Goal: Task Accomplishment & Management: Manage account settings

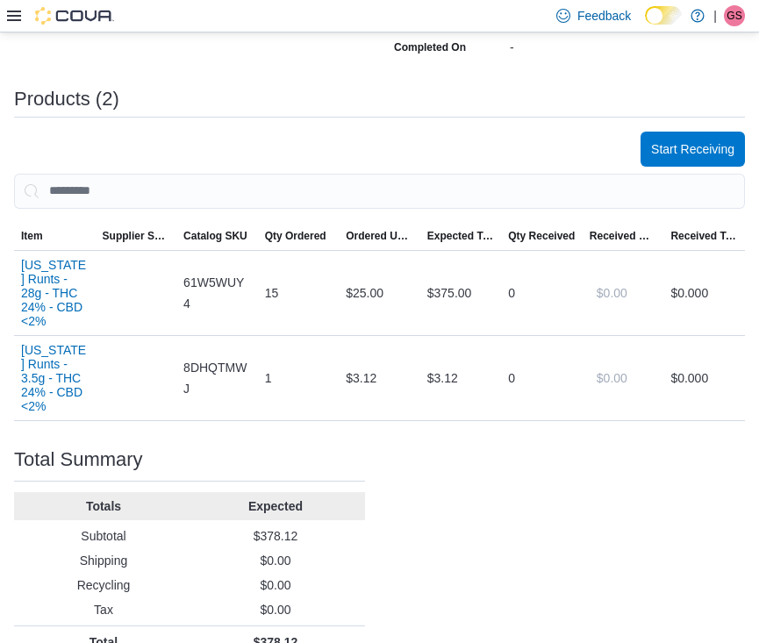
scroll to position [404, 0]
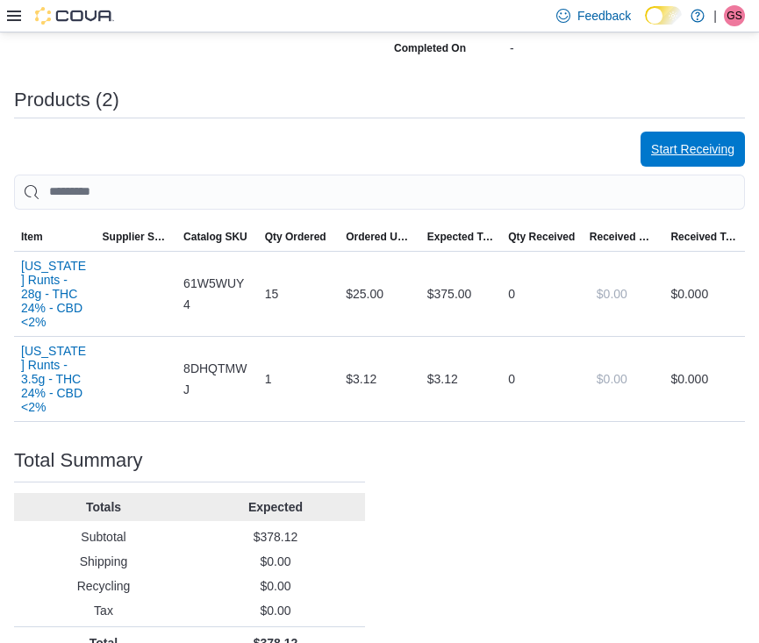
click at [684, 147] on span "Start Receiving" at bounding box center [692, 149] width 83 height 18
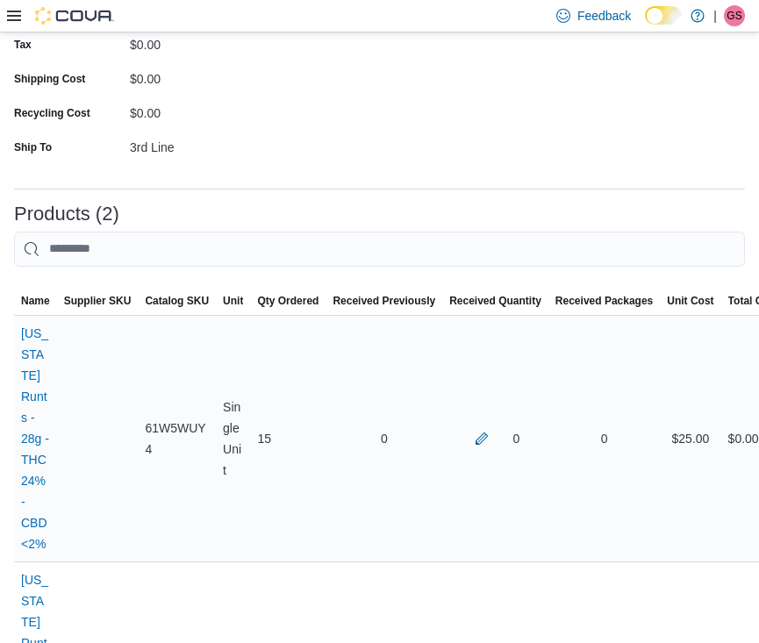
scroll to position [242, 0]
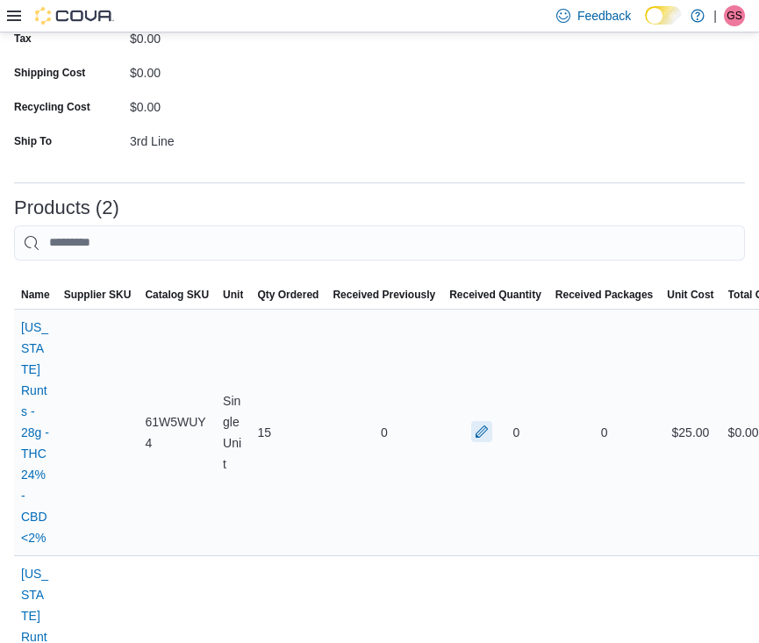
click at [474, 421] on button "button" at bounding box center [481, 431] width 21 height 21
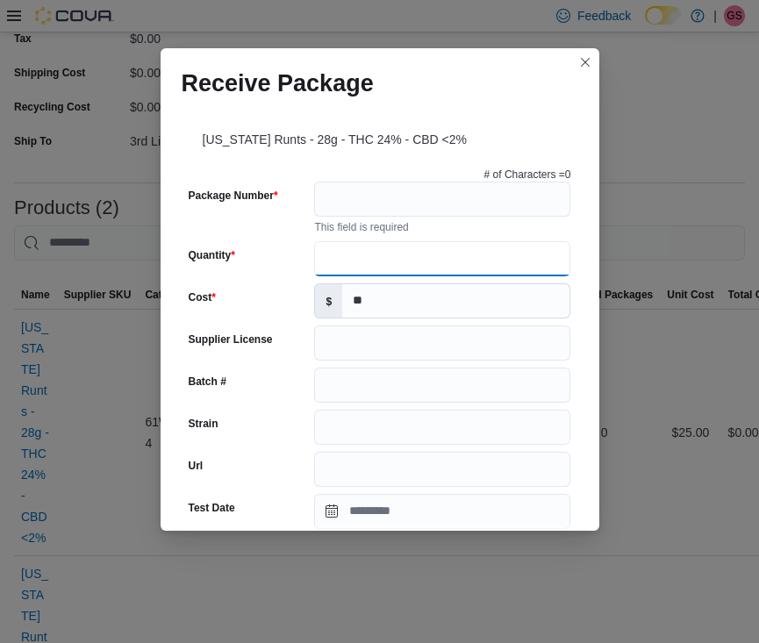
click at [343, 254] on input "Quantity" at bounding box center [442, 258] width 256 height 35
type input "**"
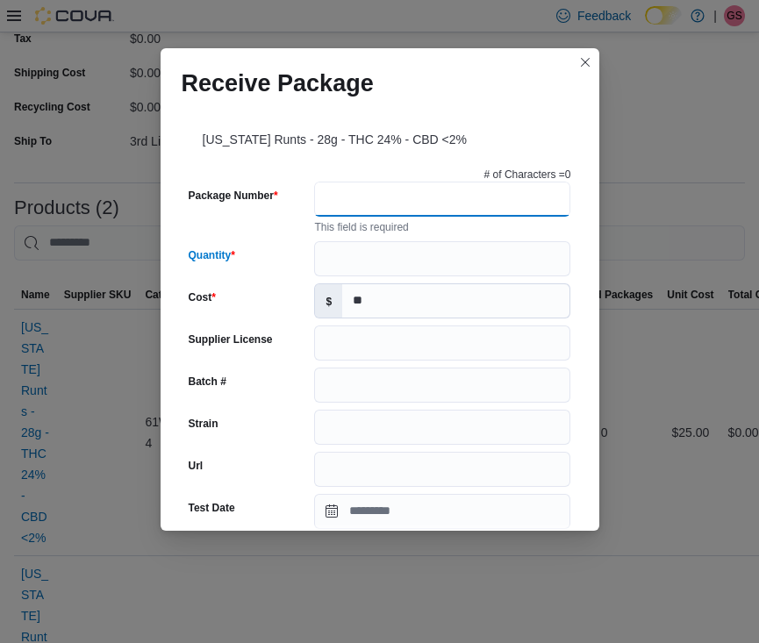
click at [349, 197] on input "Package Number" at bounding box center [442, 199] width 256 height 35
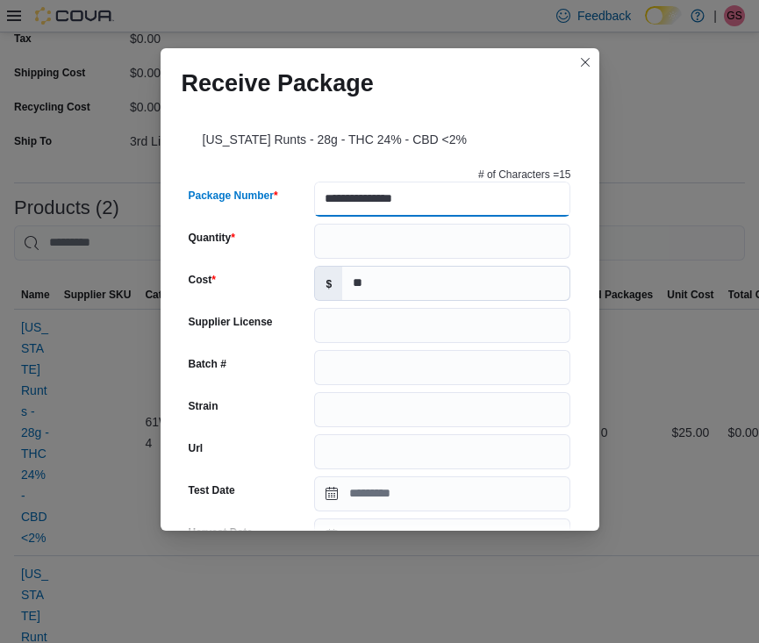
type input "**********"
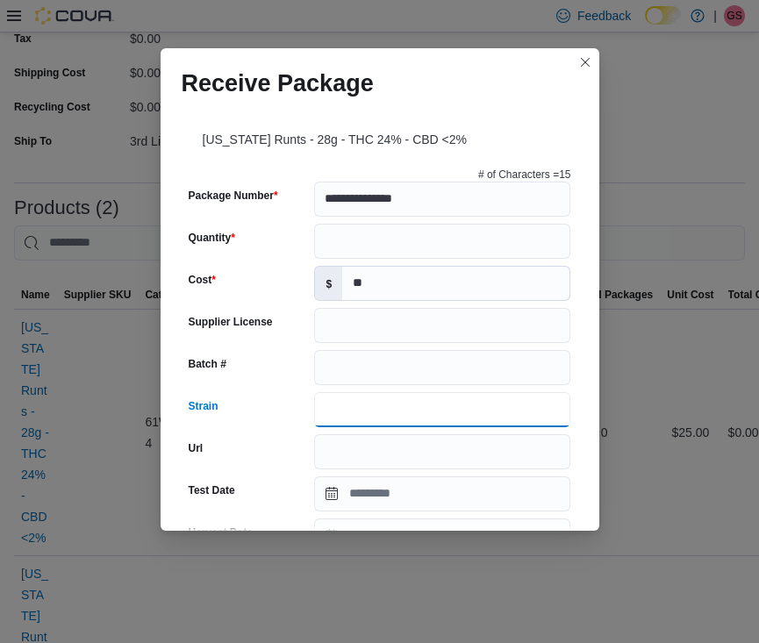
click at [384, 411] on input "Strain" at bounding box center [442, 409] width 256 height 35
type input "******"
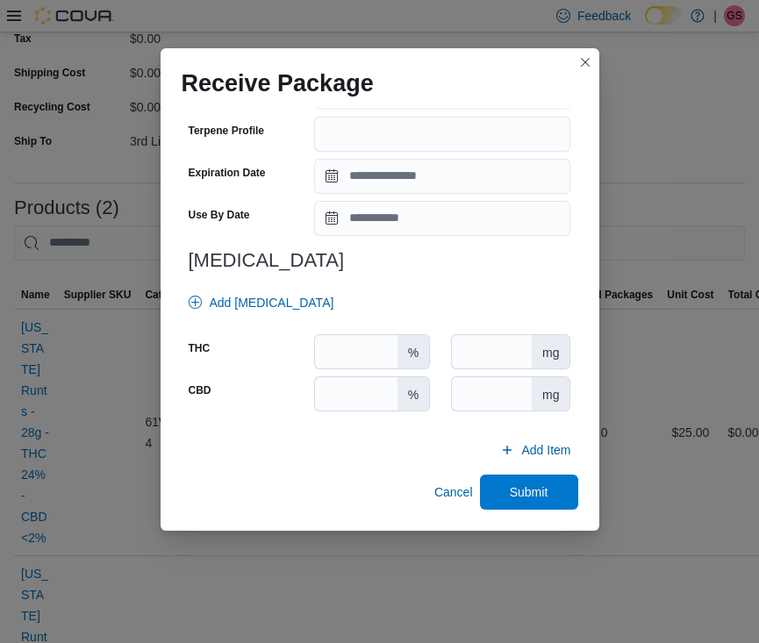
scroll to position [612, 0]
click at [355, 360] on input "number" at bounding box center [356, 352] width 82 height 33
click at [353, 403] on input "number" at bounding box center [356, 394] width 82 height 33
type input "*"
click at [361, 362] on input "number" at bounding box center [356, 352] width 82 height 33
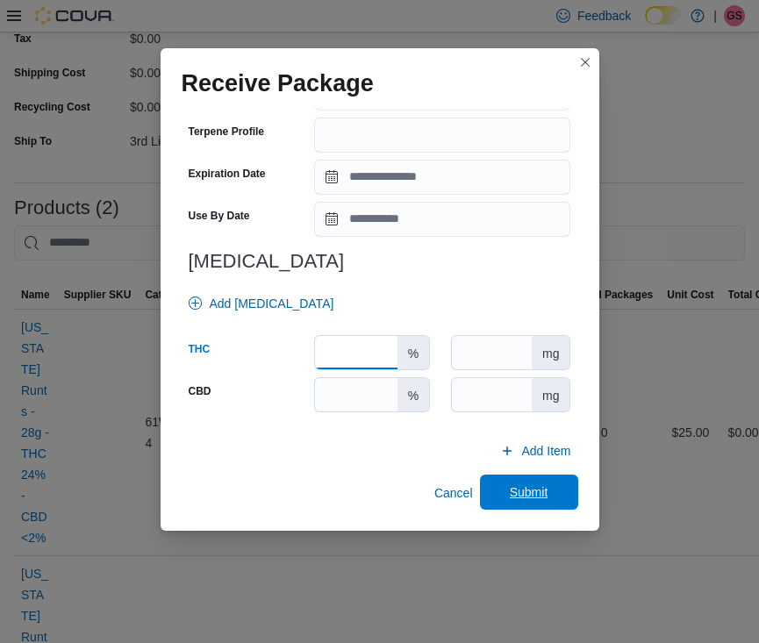
type input "**"
click at [526, 501] on span "Submit" at bounding box center [529, 492] width 77 height 35
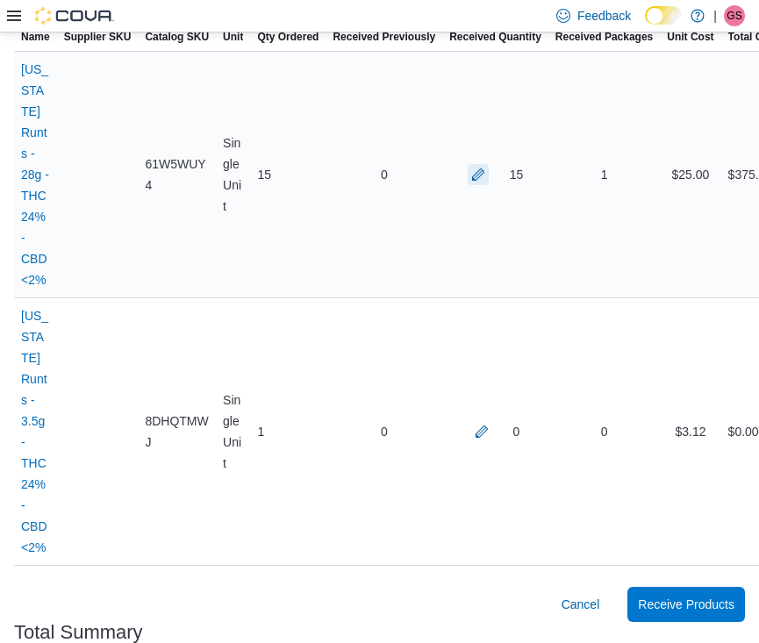
scroll to position [505, 0]
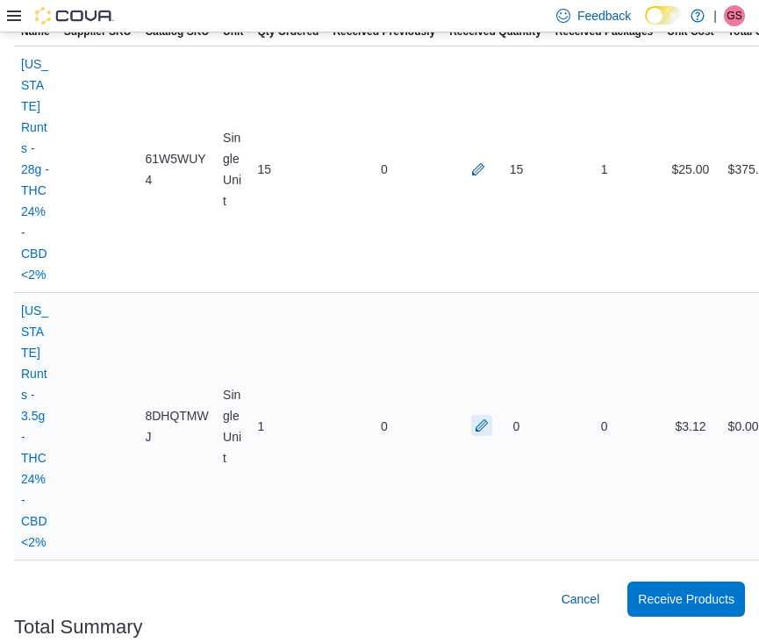
click at [479, 415] on button "button" at bounding box center [481, 425] width 21 height 21
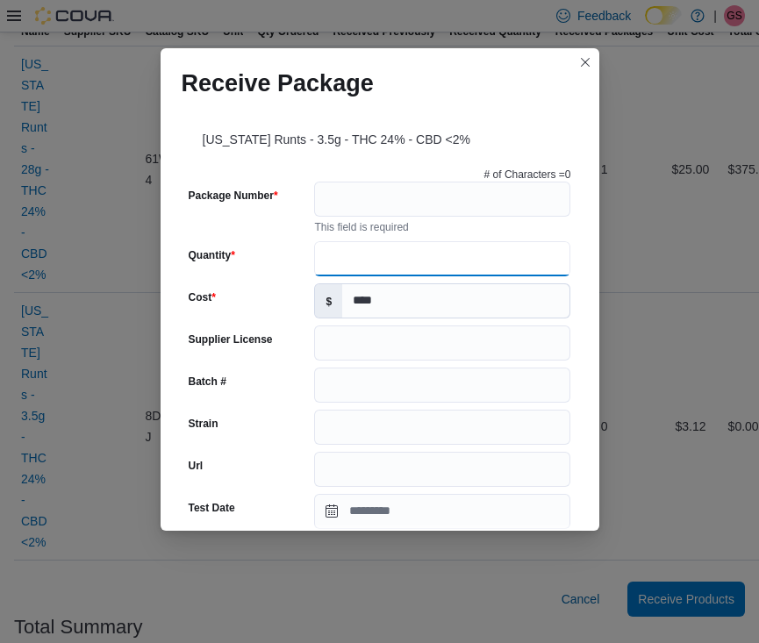
click at [346, 263] on input "Quantity" at bounding box center [442, 258] width 256 height 35
type input "*"
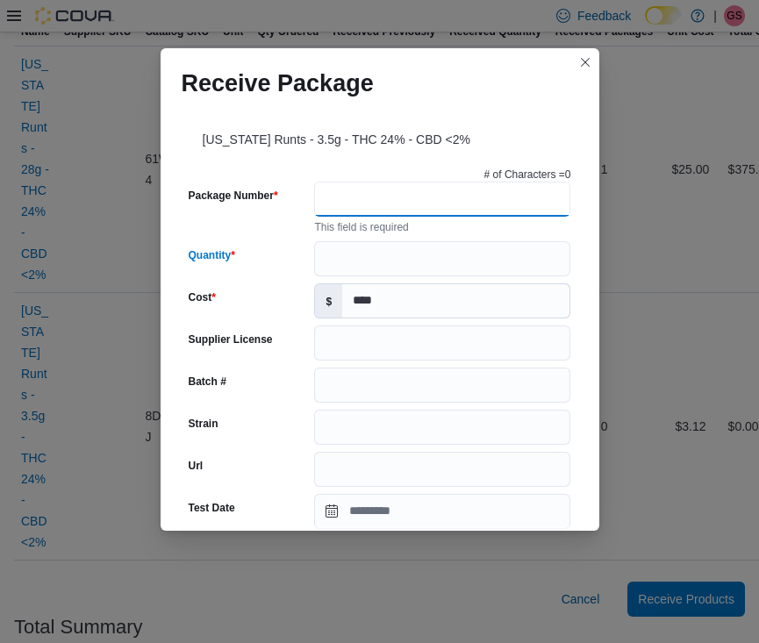
click at [343, 199] on input "Package Number" at bounding box center [442, 199] width 256 height 35
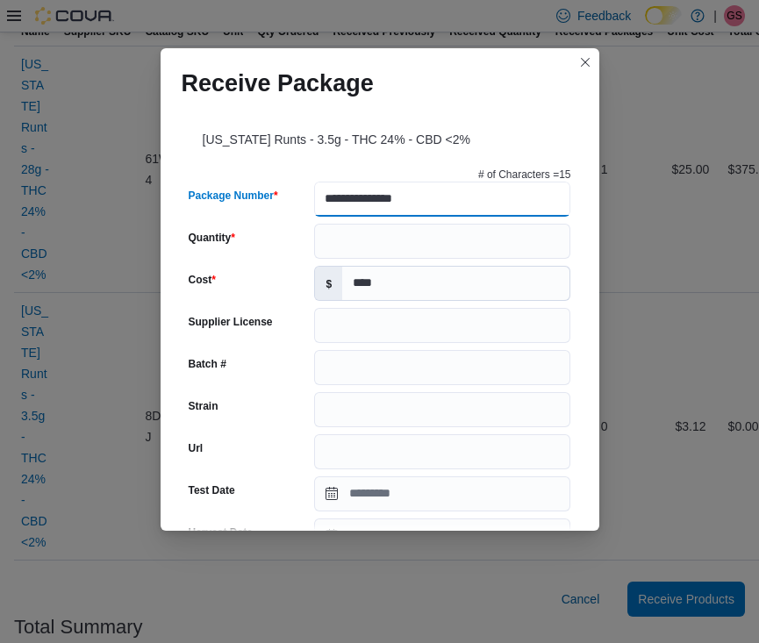
type input "**********"
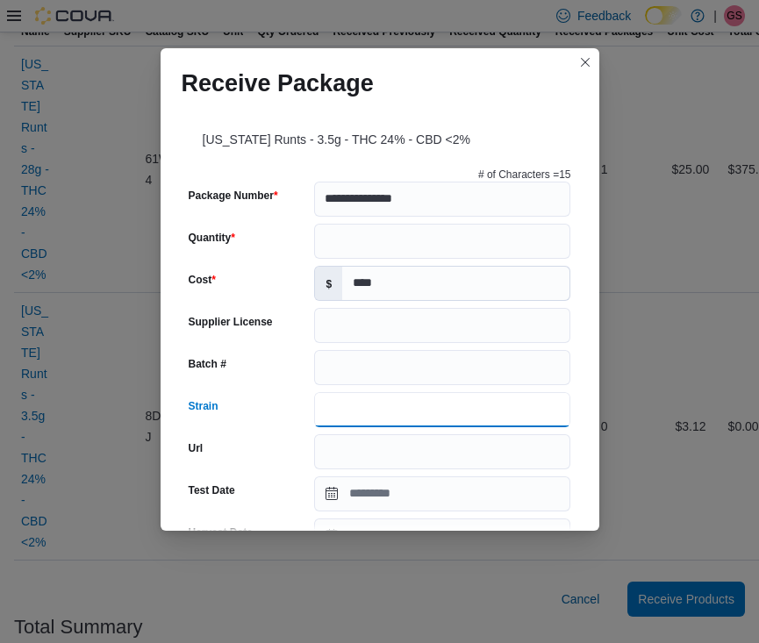
click at [368, 412] on input "Strain" at bounding box center [442, 409] width 256 height 35
type input "******"
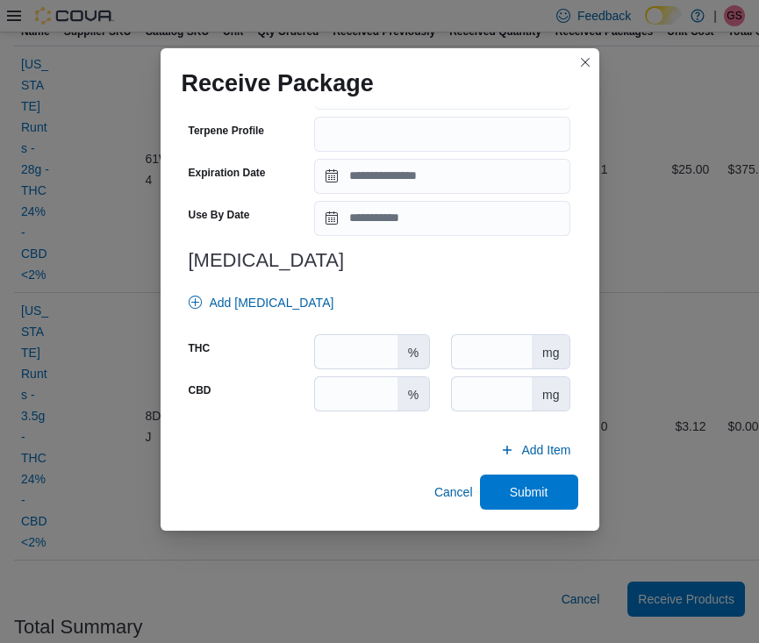
scroll to position [612, 0]
click at [347, 348] on input "number" at bounding box center [356, 352] width 82 height 33
type input "**"
type input "*"
click at [513, 501] on span "Submit" at bounding box center [529, 492] width 77 height 35
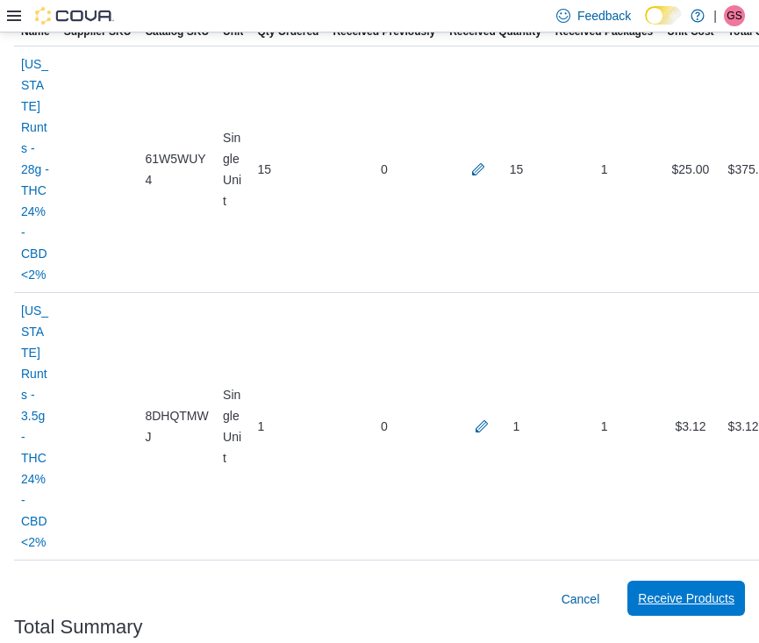
click at [696, 590] on span "Receive Products" at bounding box center [686, 599] width 97 height 18
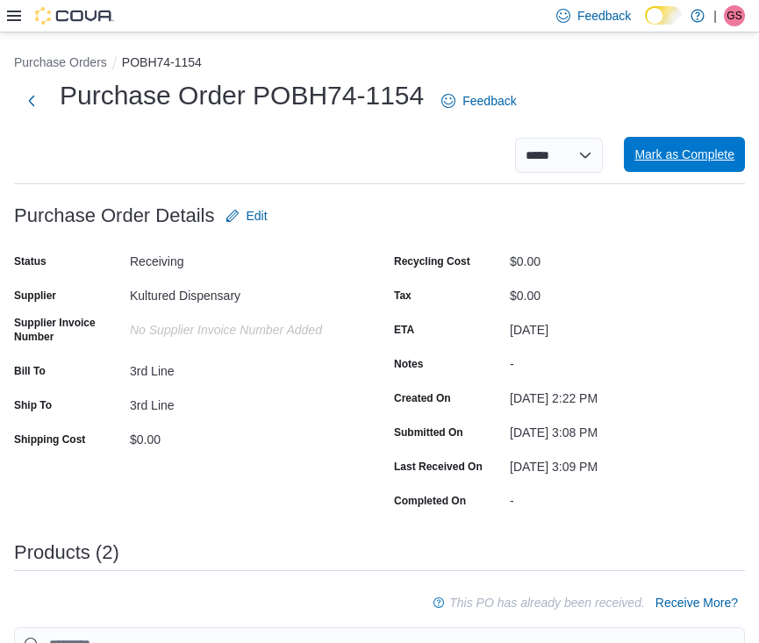
click at [677, 157] on span "Mark as Complete" at bounding box center [685, 155] width 100 height 18
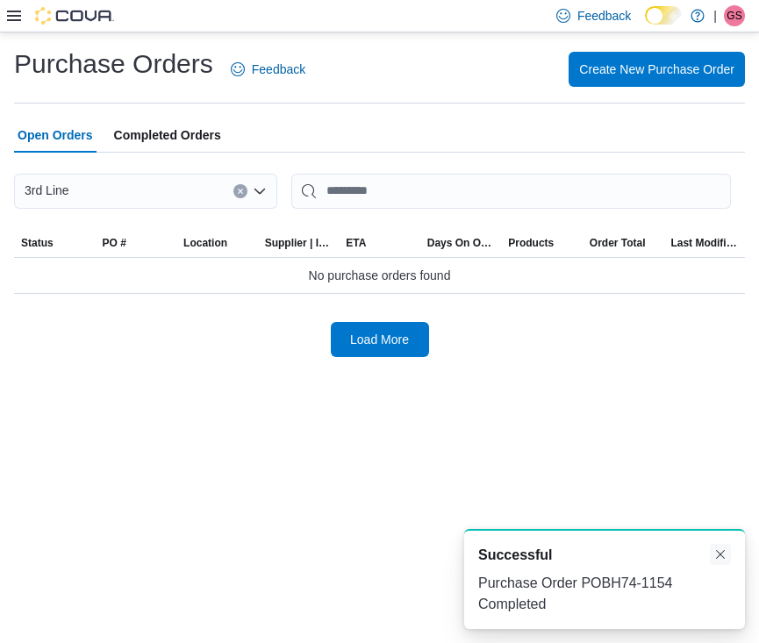
click at [717, 555] on button "Dismiss toast" at bounding box center [720, 554] width 21 height 21
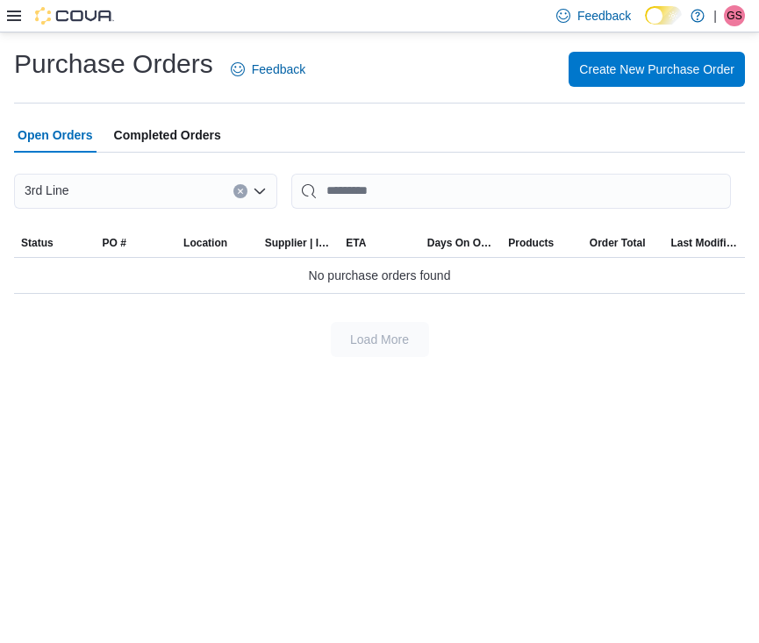
click at [540, 114] on div "Purchase Orders Feedback Create New Purchase Order Open Orders Completed Orders…" at bounding box center [379, 202] width 731 height 311
click at [333, 147] on div "Open Orders Completed Orders" at bounding box center [379, 135] width 731 height 35
click at [448, 388] on div "Purchase Orders Feedback Create New Purchase Order Open Orders Completed Orders…" at bounding box center [379, 337] width 759 height 611
click at [359, 507] on div "Purchase Orders Feedback Create New Purchase Order Open Orders Completed Orders…" at bounding box center [379, 337] width 759 height 611
